Goal: Transaction & Acquisition: Purchase product/service

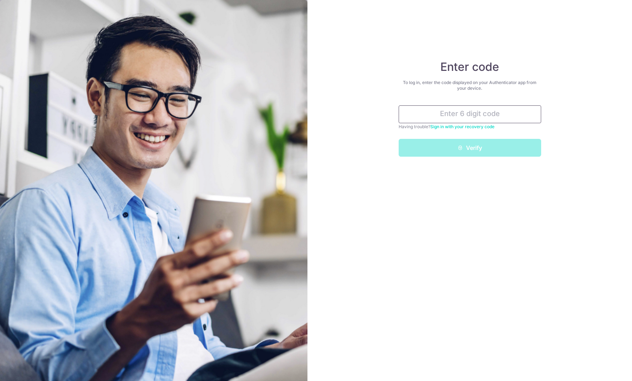
click at [499, 116] on input "text" at bounding box center [470, 114] width 143 height 18
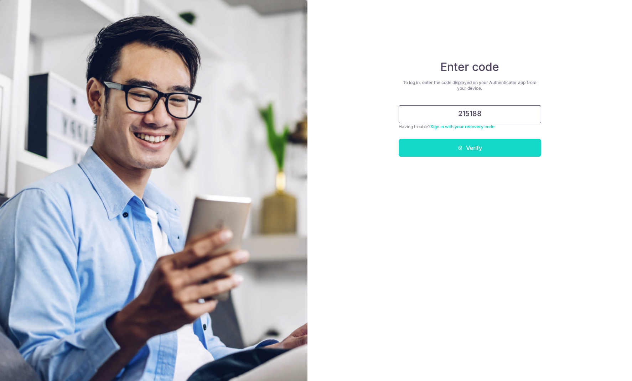
type input "215188"
click at [482, 143] on button "Verify" at bounding box center [470, 148] width 143 height 18
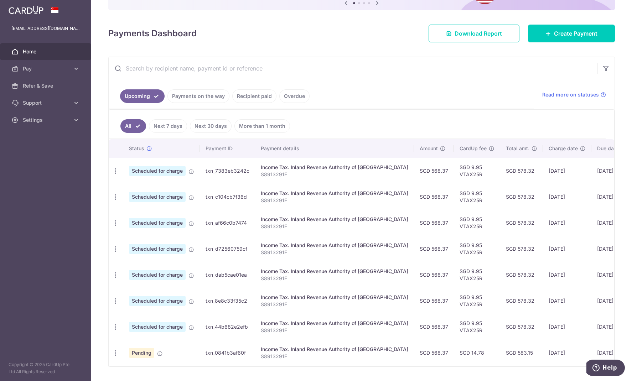
scroll to position [101, 0]
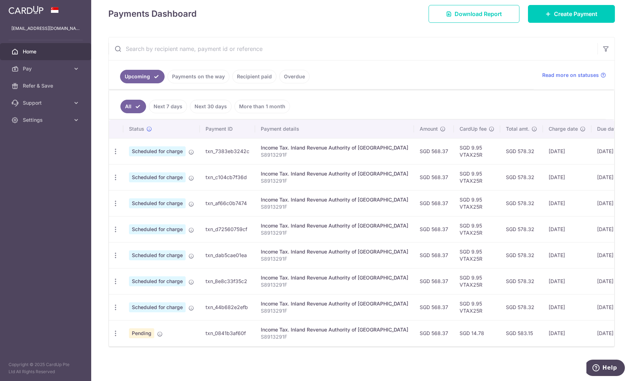
click at [452, 76] on ul "Upcoming Payments on the way Recipient paid Overdue" at bounding box center [321, 75] width 425 height 29
click at [52, 70] on span "Pay" at bounding box center [46, 68] width 47 height 7
click at [56, 92] on link "Payments" at bounding box center [45, 85] width 91 height 17
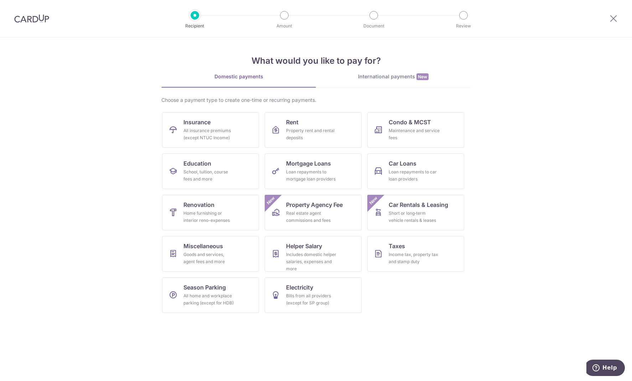
click at [520, 172] on section "What would you like to pay for? Domestic payments International payments New Ch…" at bounding box center [316, 209] width 632 height 344
click at [442, 255] on link "Taxes Income tax, property tax and stamp duty" at bounding box center [415, 254] width 97 height 36
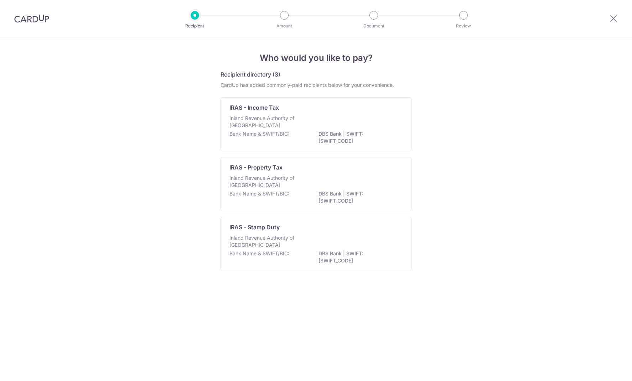
click at [521, 249] on div "Who would you like to pay? Recipient directory (3) CardUp has added commonly-pa…" at bounding box center [316, 209] width 632 height 344
click at [610, 17] on icon at bounding box center [613, 18] width 9 height 9
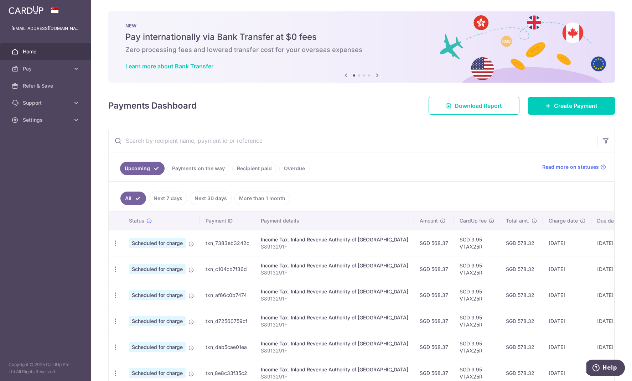
click at [256, 170] on link "Recipient paid" at bounding box center [254, 169] width 44 height 14
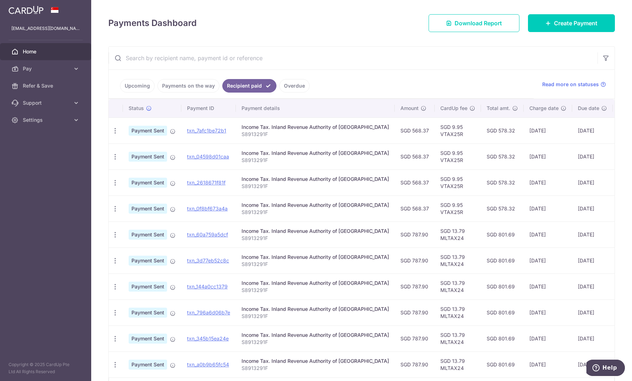
scroll to position [131, 0]
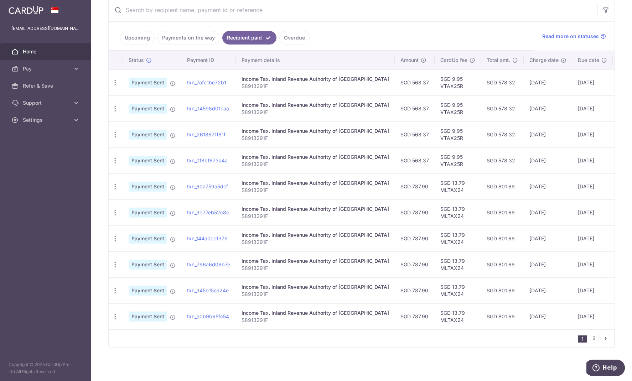
click at [603, 339] on link "pager" at bounding box center [606, 338] width 9 height 9
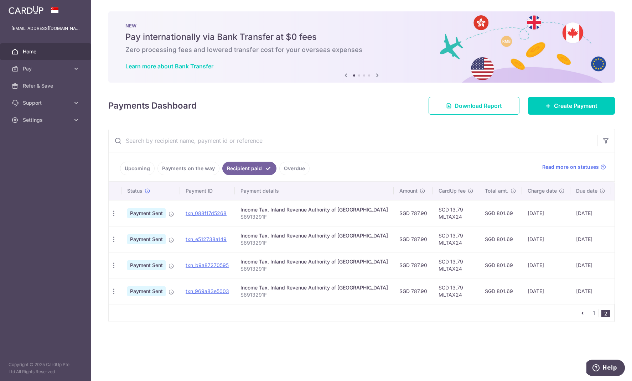
scroll to position [0, 0]
click at [216, 290] on link "txn_969a83e5003" at bounding box center [208, 291] width 43 height 6
click at [118, 266] on icon "button" at bounding box center [115, 265] width 7 height 7
click at [139, 285] on span "PDF Receipt" at bounding box center [153, 285] width 48 height 7
click at [593, 314] on link "1" at bounding box center [594, 313] width 9 height 9
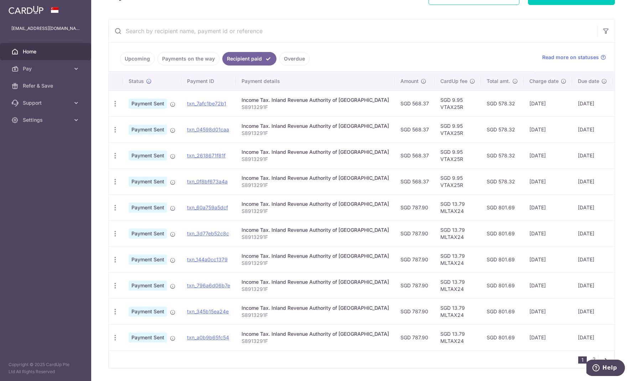
scroll to position [131, 0]
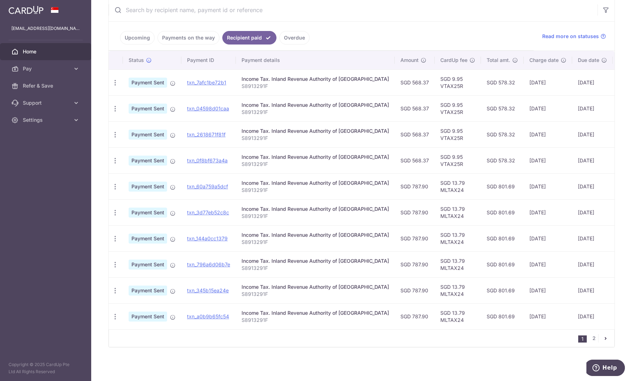
click at [144, 42] on link "Upcoming" at bounding box center [137, 38] width 35 height 14
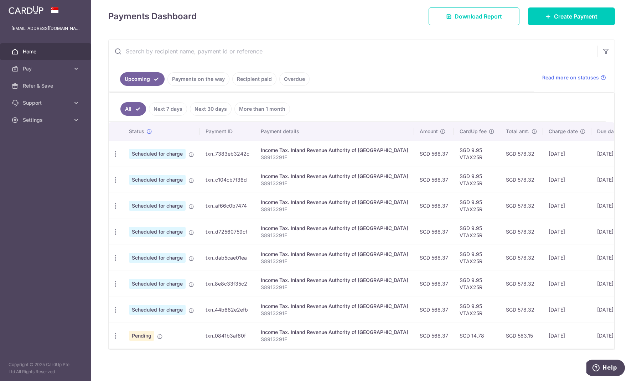
scroll to position [92, 0]
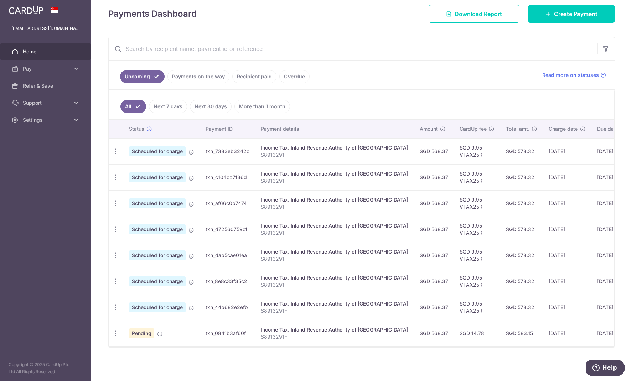
click at [228, 308] on td "txn_44b682e2efb" at bounding box center [227, 307] width 55 height 26
click at [434, 88] on ul "Upcoming Payments on the way Recipient paid Overdue" at bounding box center [321, 75] width 425 height 29
click at [186, 79] on link "Payments on the way" at bounding box center [199, 77] width 62 height 14
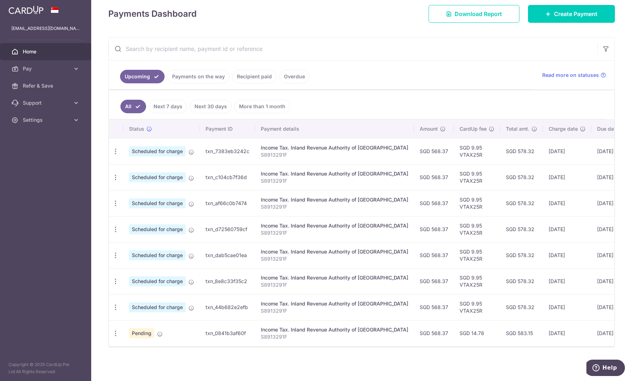
scroll to position [0, 0]
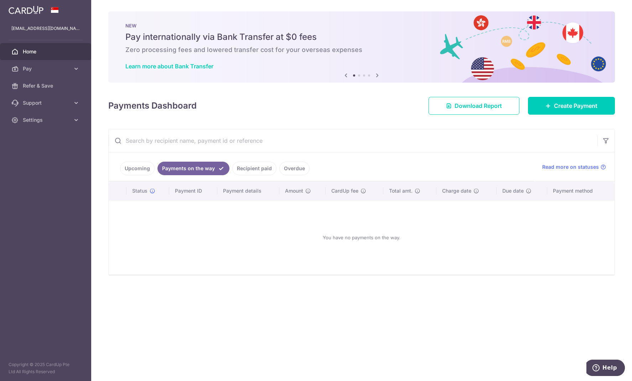
click at [132, 168] on link "Upcoming" at bounding box center [137, 169] width 35 height 14
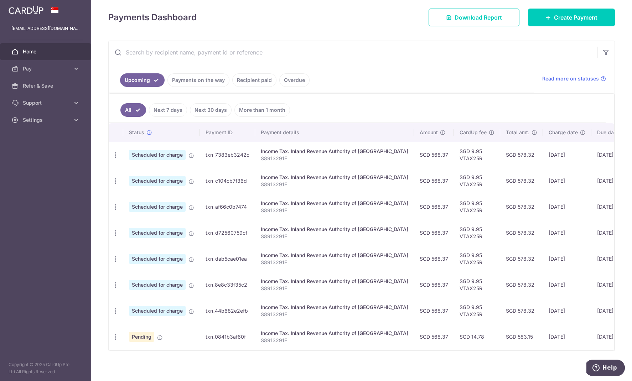
scroll to position [92, 0]
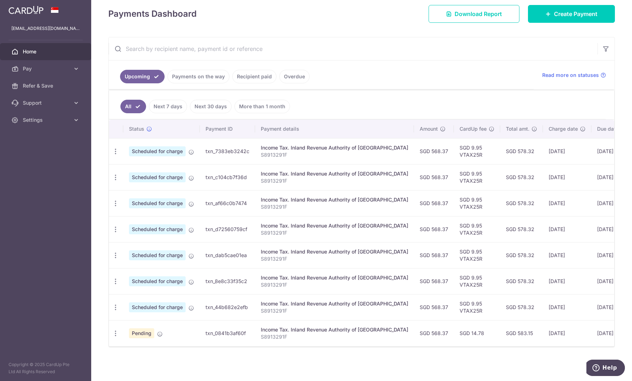
click at [445, 354] on div "× Pause Schedule Pause all future payments in this series Pause just this one p…" at bounding box center [361, 190] width 541 height 381
click at [242, 73] on link "Recipient paid" at bounding box center [254, 77] width 44 height 14
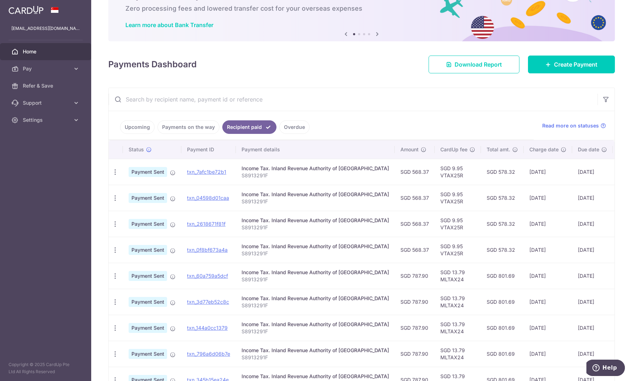
scroll to position [22, 0]
